Goal: Find specific page/section: Find specific page/section

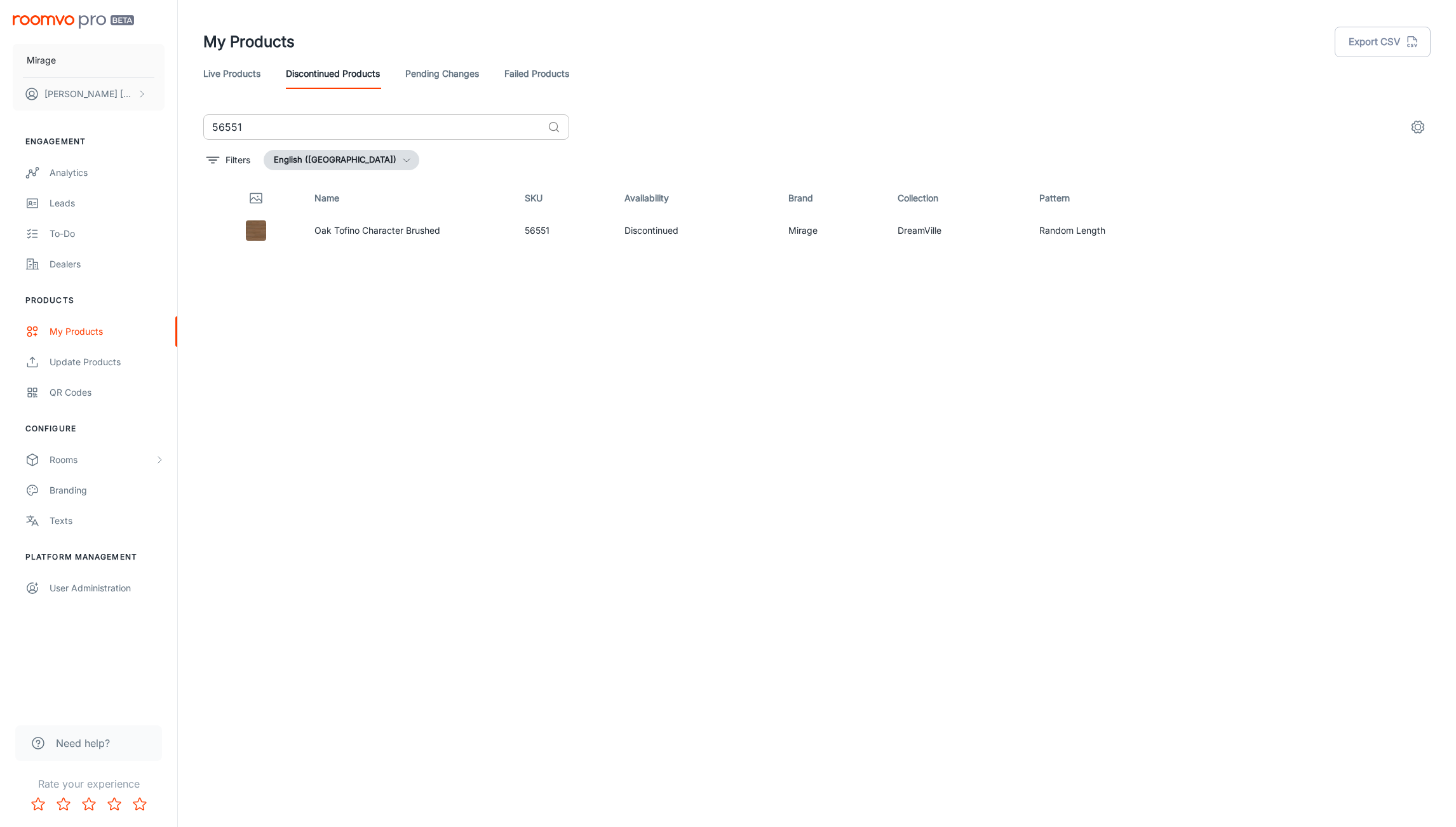
click at [297, 126] on input "56551" at bounding box center [373, 127] width 340 height 25
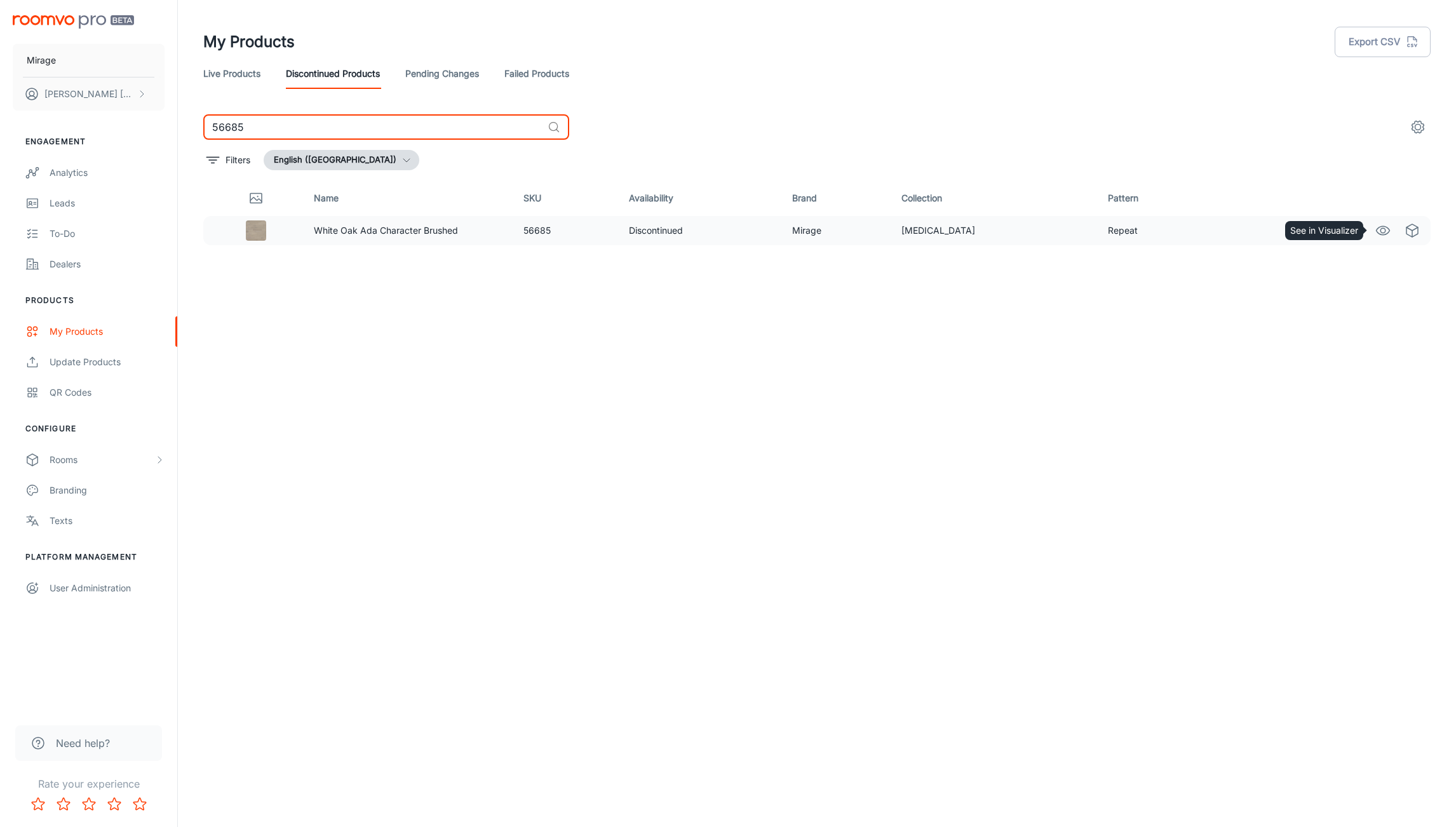
click at [1390, 235] on icon "See in Visualizer" at bounding box center [1383, 231] width 16 height 16
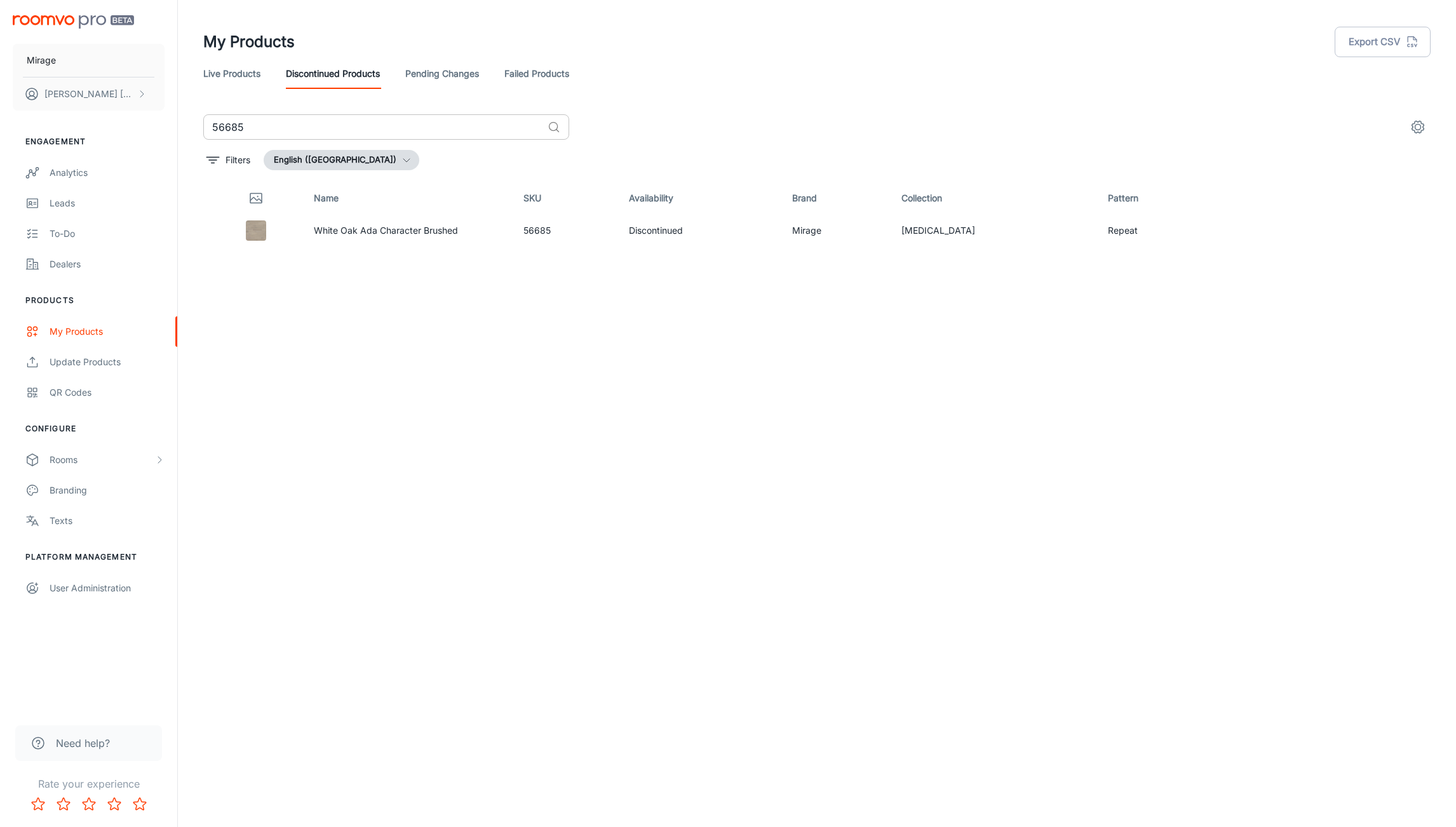
click at [286, 119] on input "56685" at bounding box center [373, 127] width 340 height 25
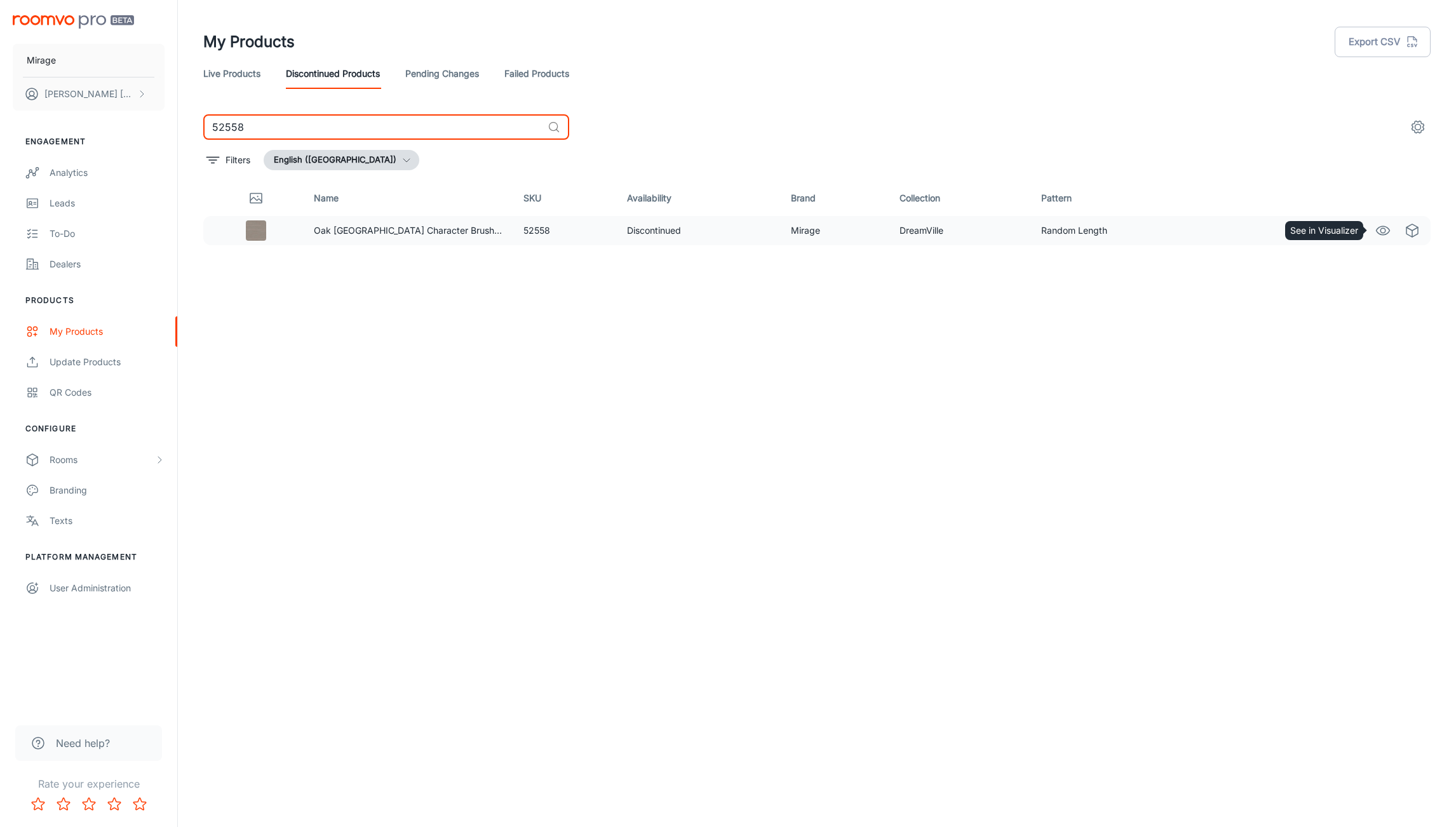
type input "52558"
click at [1383, 229] on icon "See in Visualizer" at bounding box center [1383, 231] width 16 height 16
